Goal: Check status: Check status

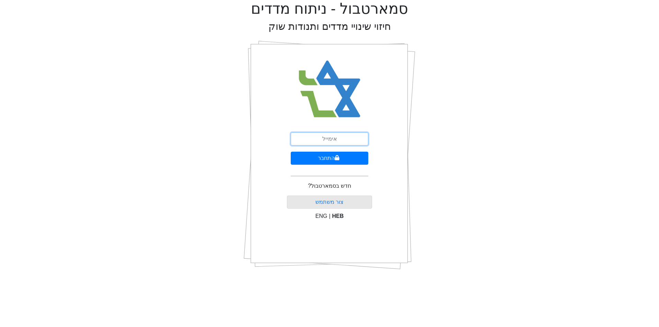
click at [340, 139] on input "email" at bounding box center [330, 138] width 78 height 13
type input "[EMAIL_ADDRESS][DOMAIN_NAME]"
click at [340, 158] on button "התחבר" at bounding box center [330, 158] width 78 height 13
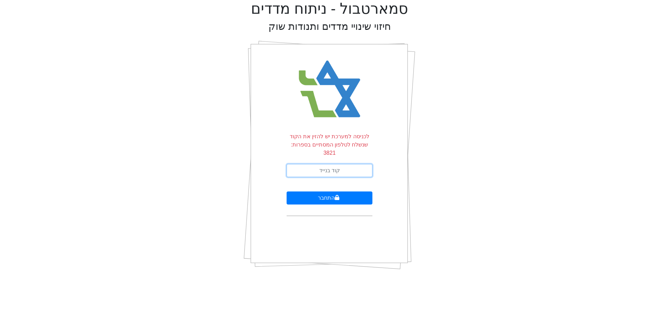
click at [341, 164] on input "text" at bounding box center [329, 170] width 86 height 13
type input "230570"
click at [327, 191] on button "התחבר" at bounding box center [329, 197] width 86 height 13
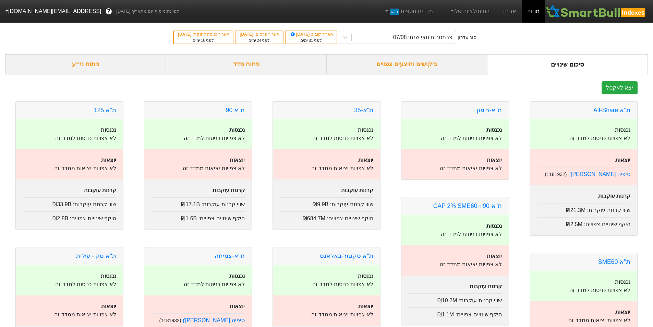
click at [425, 64] on div "ביקושים והיצעים צפויים" at bounding box center [407, 64] width 161 height 20
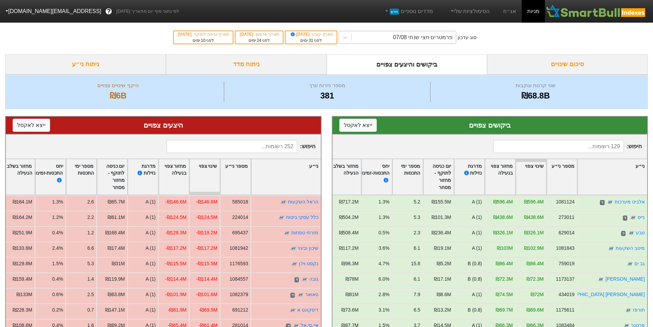
click at [419, 38] on div "פרמטרים חצי שנתי 07/08" at bounding box center [422, 37] width 59 height 8
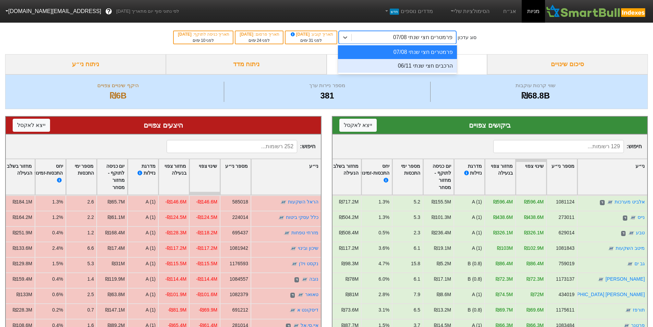
click at [425, 64] on div "הרכבים חצי שנתי 06/11" at bounding box center [397, 66] width 119 height 14
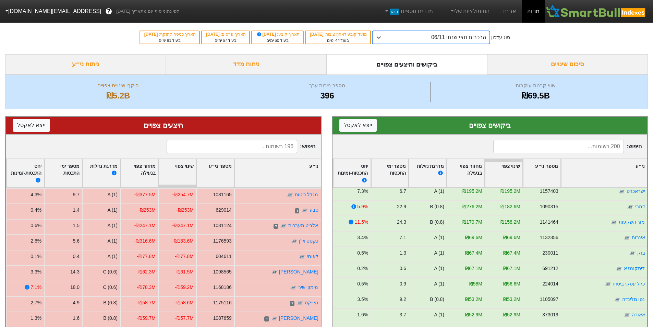
scroll to position [34, 0]
